Goal: Information Seeking & Learning: Find specific fact

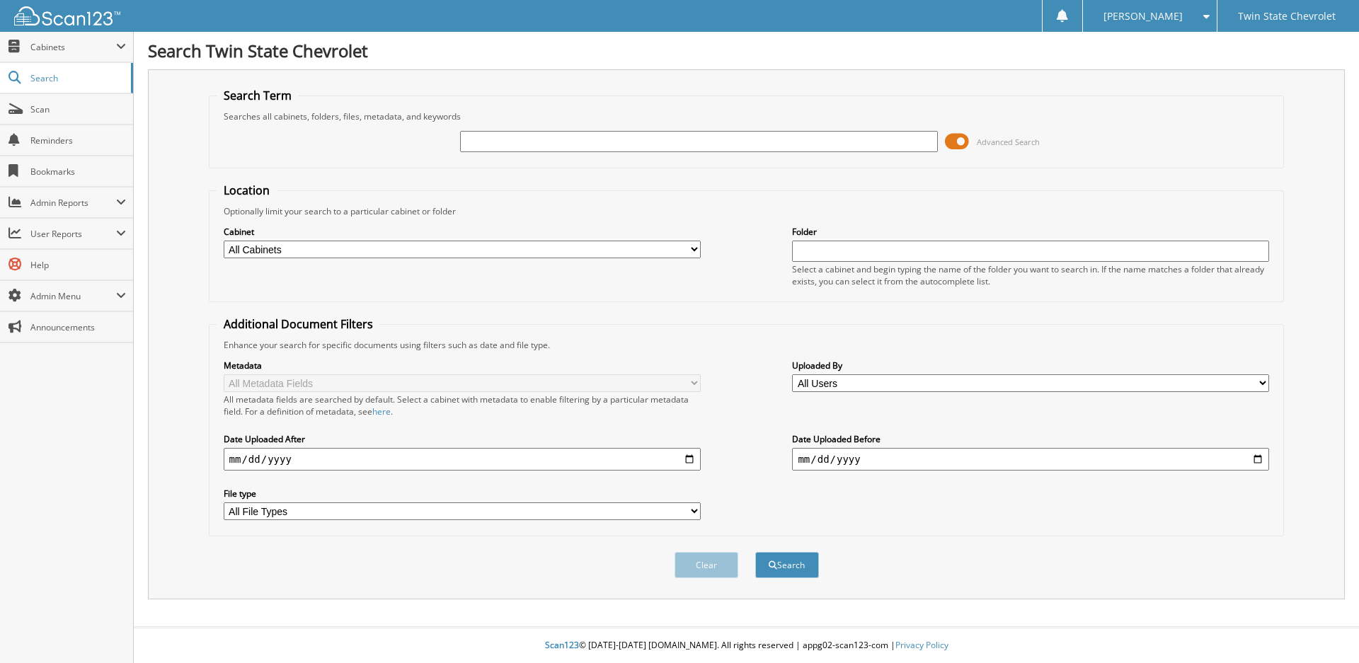
drag, startPoint x: 0, startPoint y: 0, endPoint x: 559, endPoint y: 140, distance: 576.6
click at [559, 140] on input "text" at bounding box center [698, 141] width 477 height 21
paste input "60034606"
type input "60034606"
click at [755, 552] on button "Search" at bounding box center [787, 565] width 64 height 26
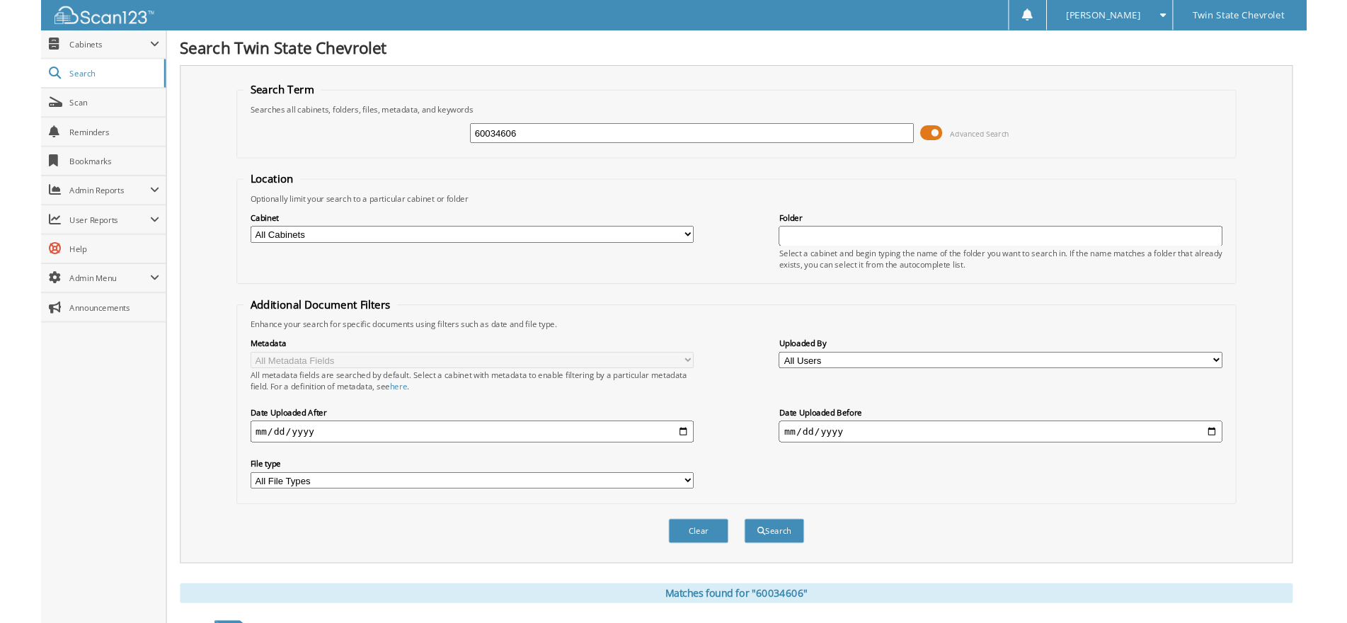
scroll to position [207, 0]
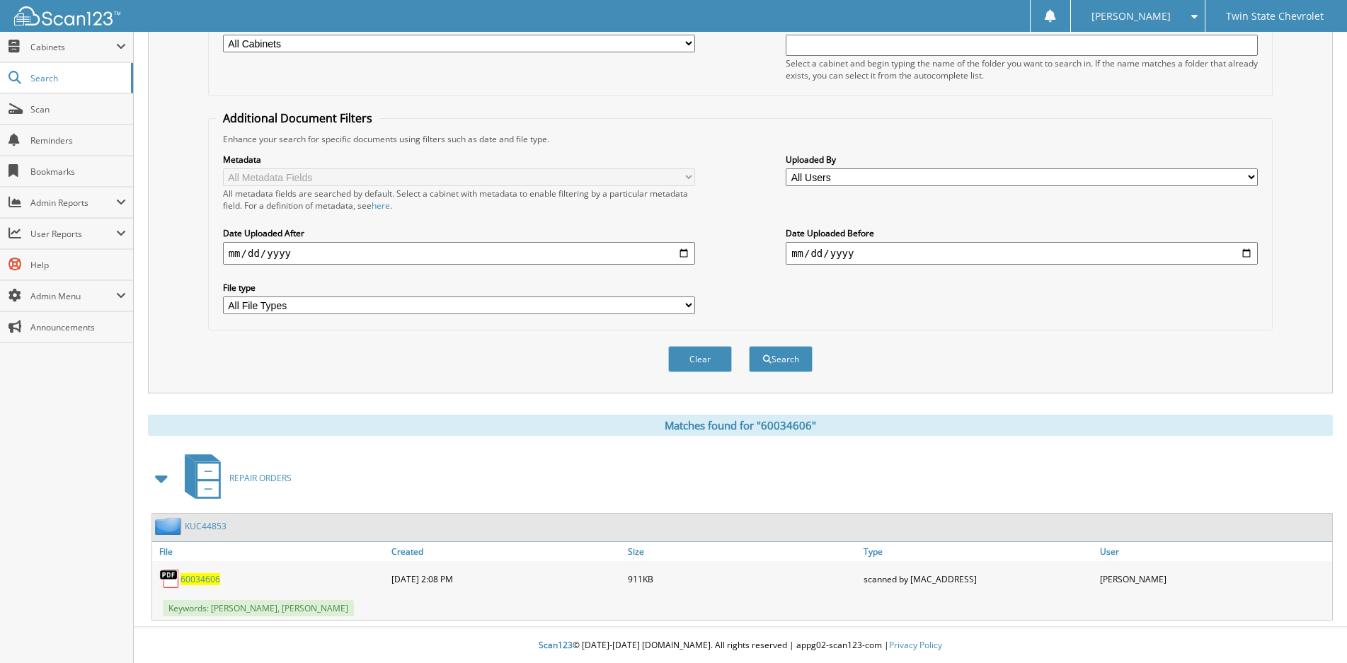
click at [186, 580] on span "60034606" at bounding box center [201, 579] width 40 height 12
